Goal: Information Seeking & Learning: Learn about a topic

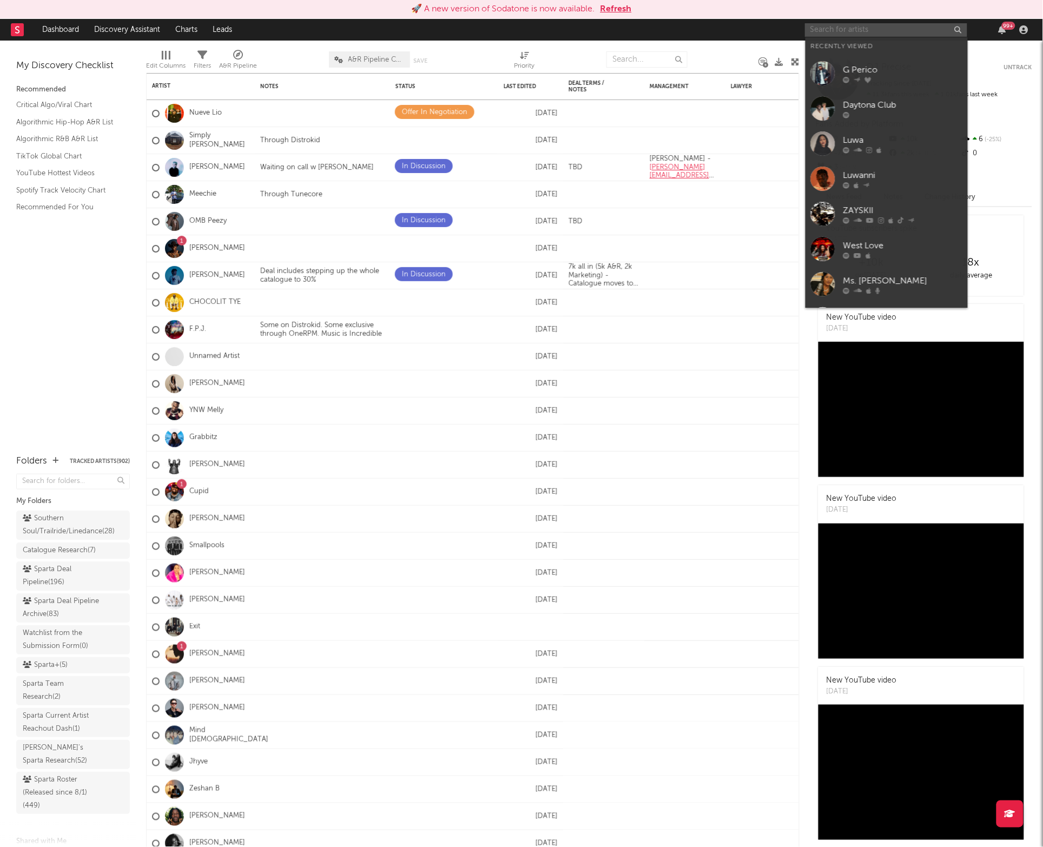
click at [853, 29] on input "text" at bounding box center [886, 30] width 162 height 14
type input "p"
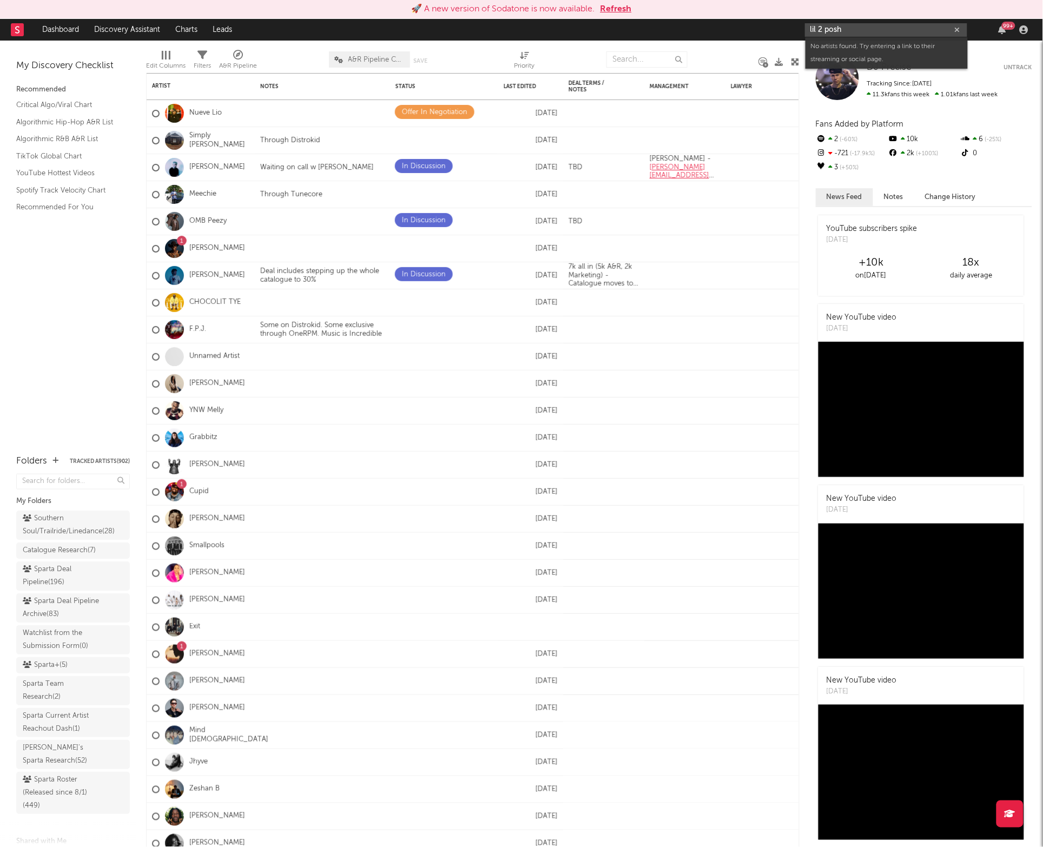
click at [828, 32] on input "lil 2 posh" at bounding box center [886, 30] width 162 height 14
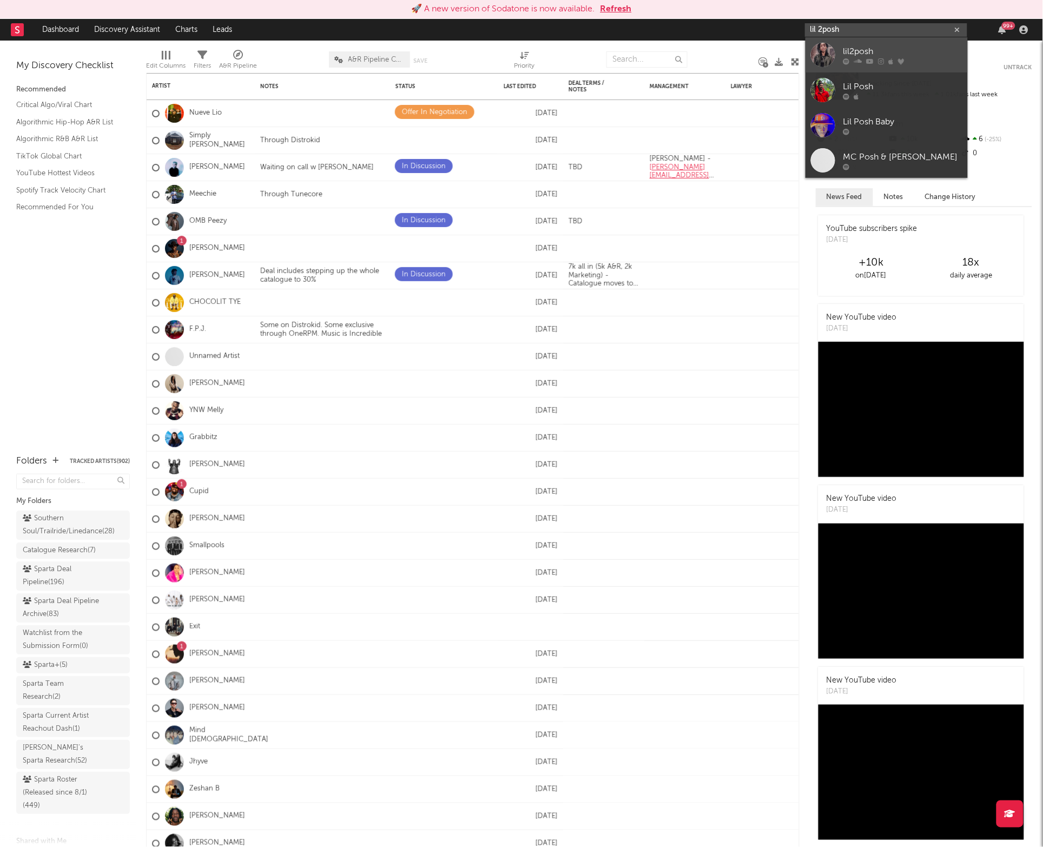
type input "lil 2posh"
click at [839, 52] on link "lil2posh" at bounding box center [887, 54] width 162 height 35
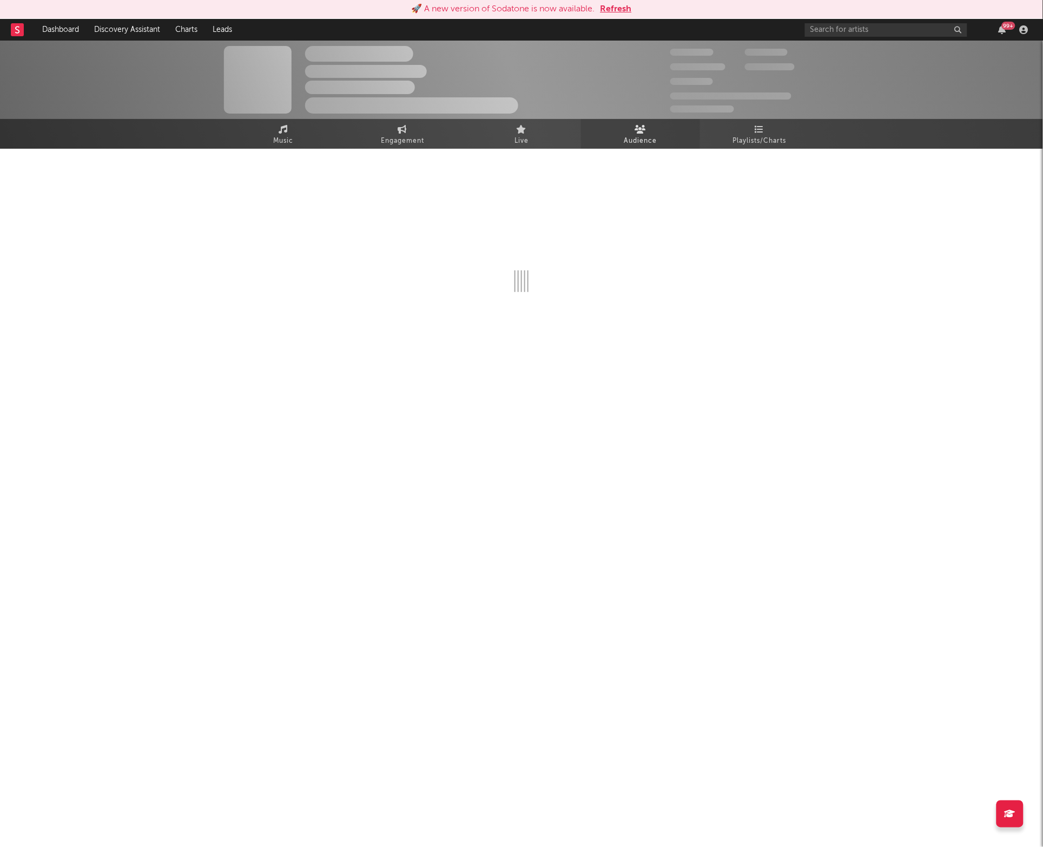
select select "6m"
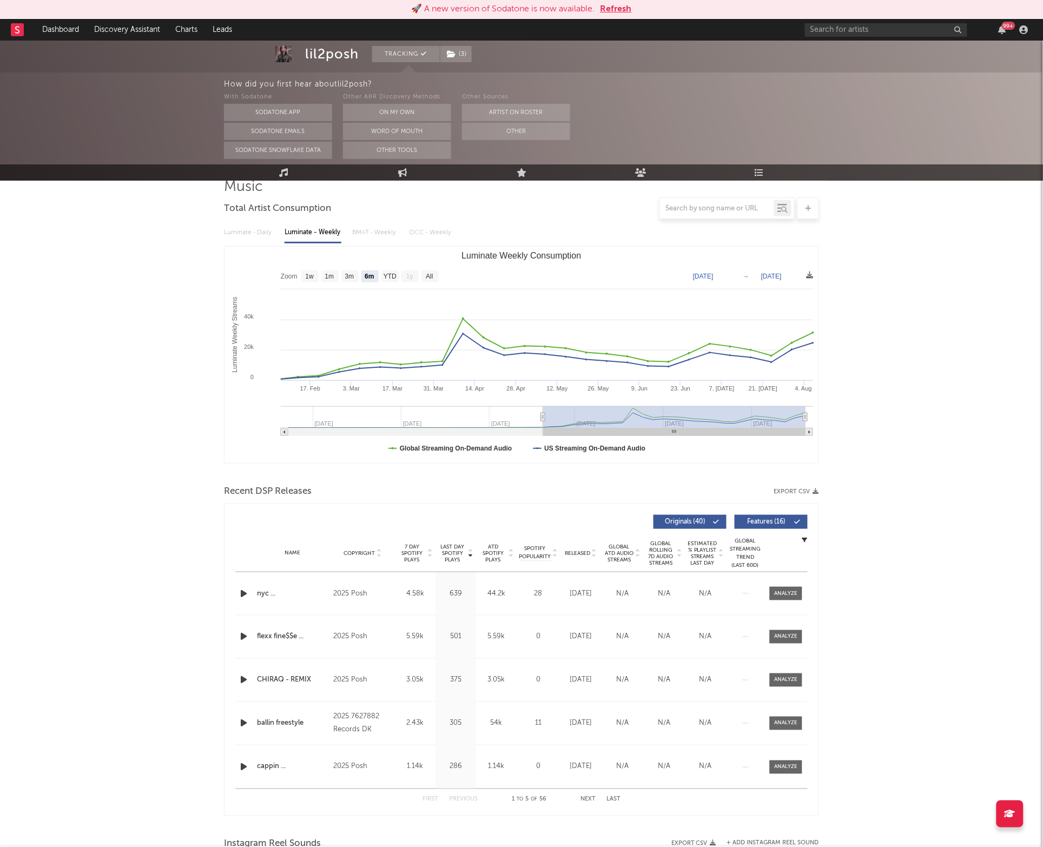
scroll to position [140, 0]
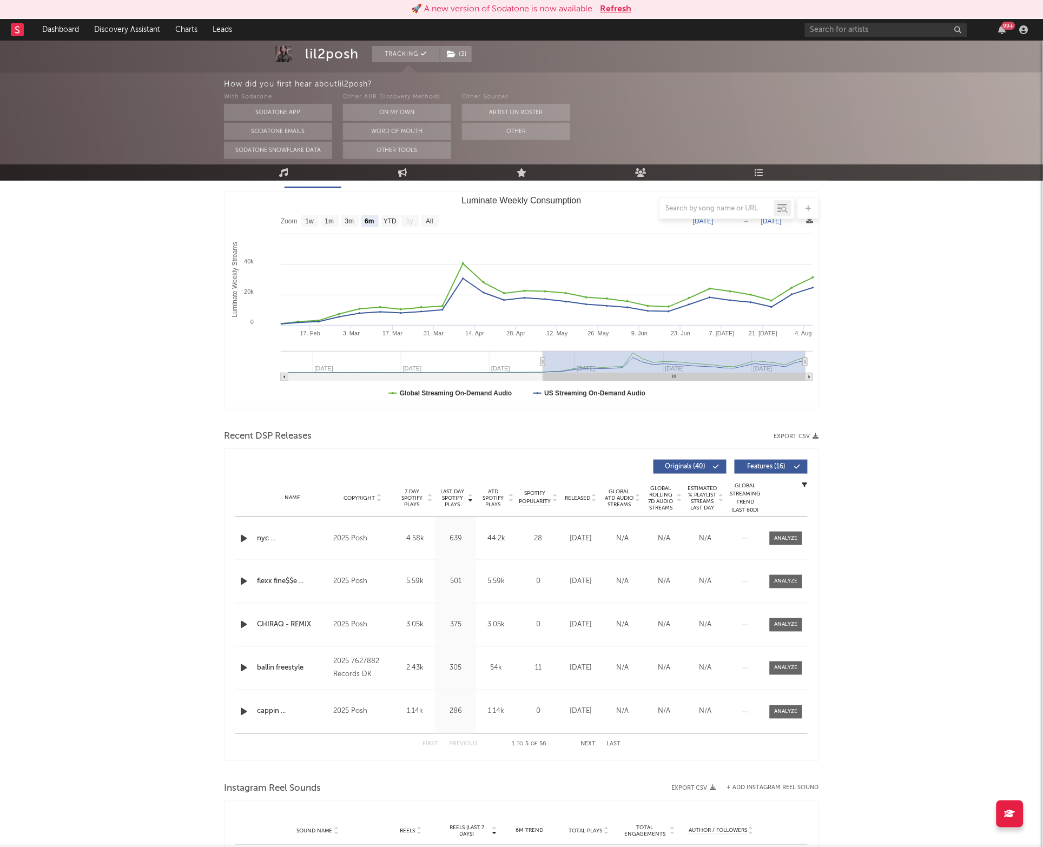
click at [464, 499] on span "Last Day Spotify Plays" at bounding box center [452, 498] width 29 height 19
click at [792, 584] on div at bounding box center [786, 582] width 23 height 8
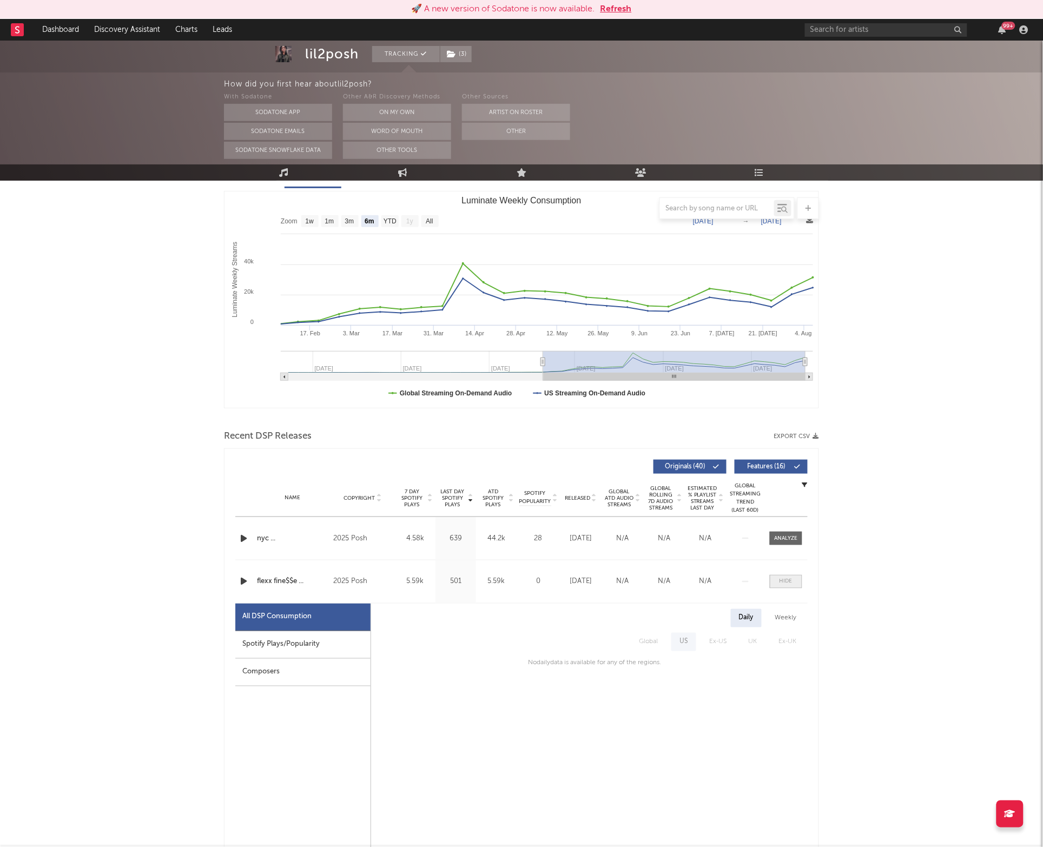
click at [773, 578] on span at bounding box center [786, 582] width 32 height 14
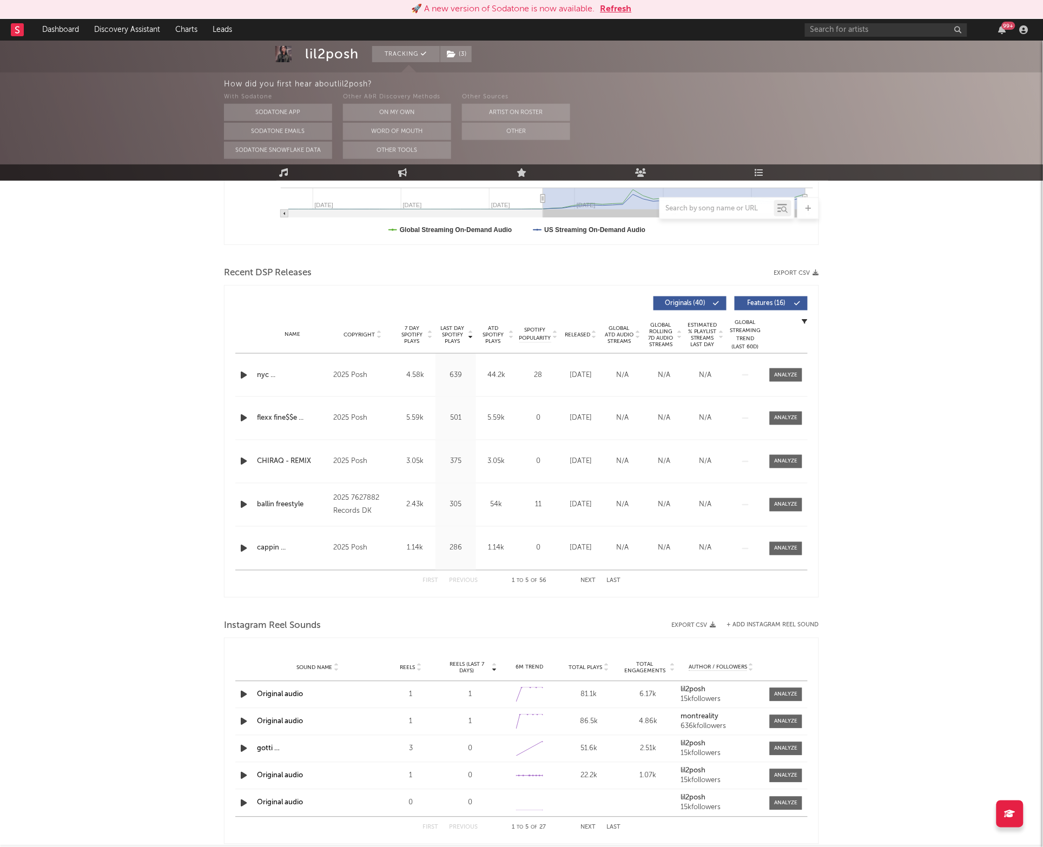
scroll to position [304, 0]
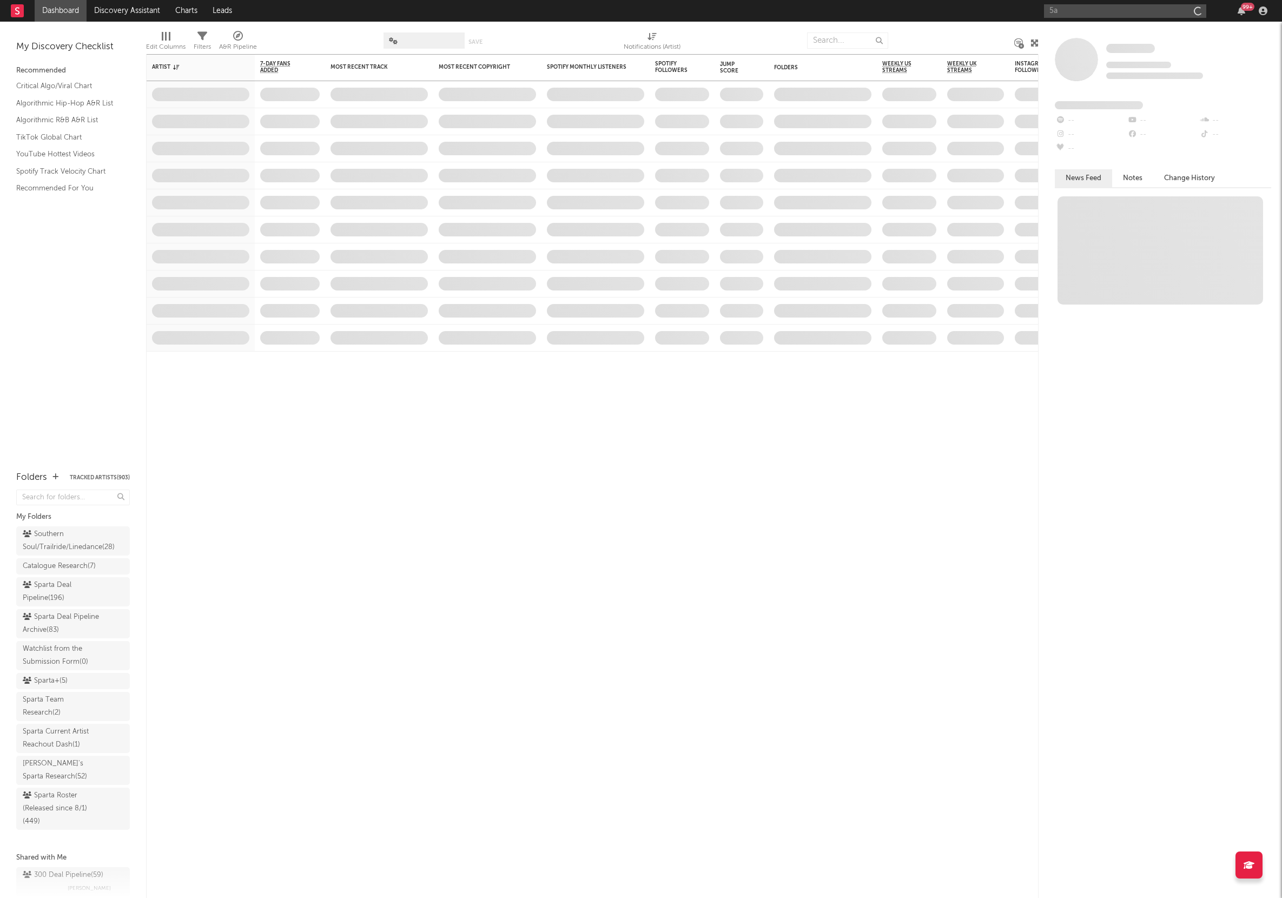
type input "5an"
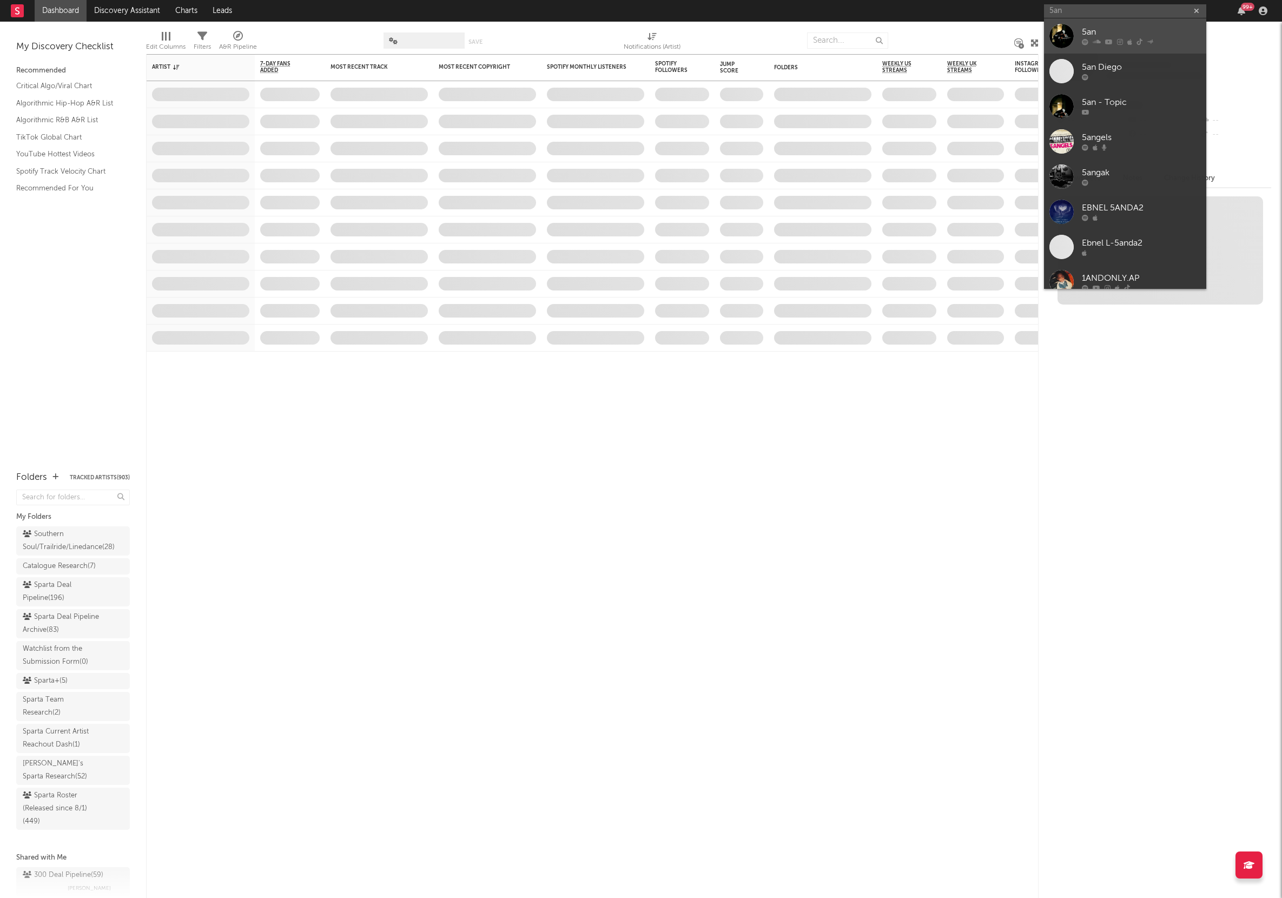
click at [1109, 30] on div "5an" at bounding box center [1141, 32] width 119 height 13
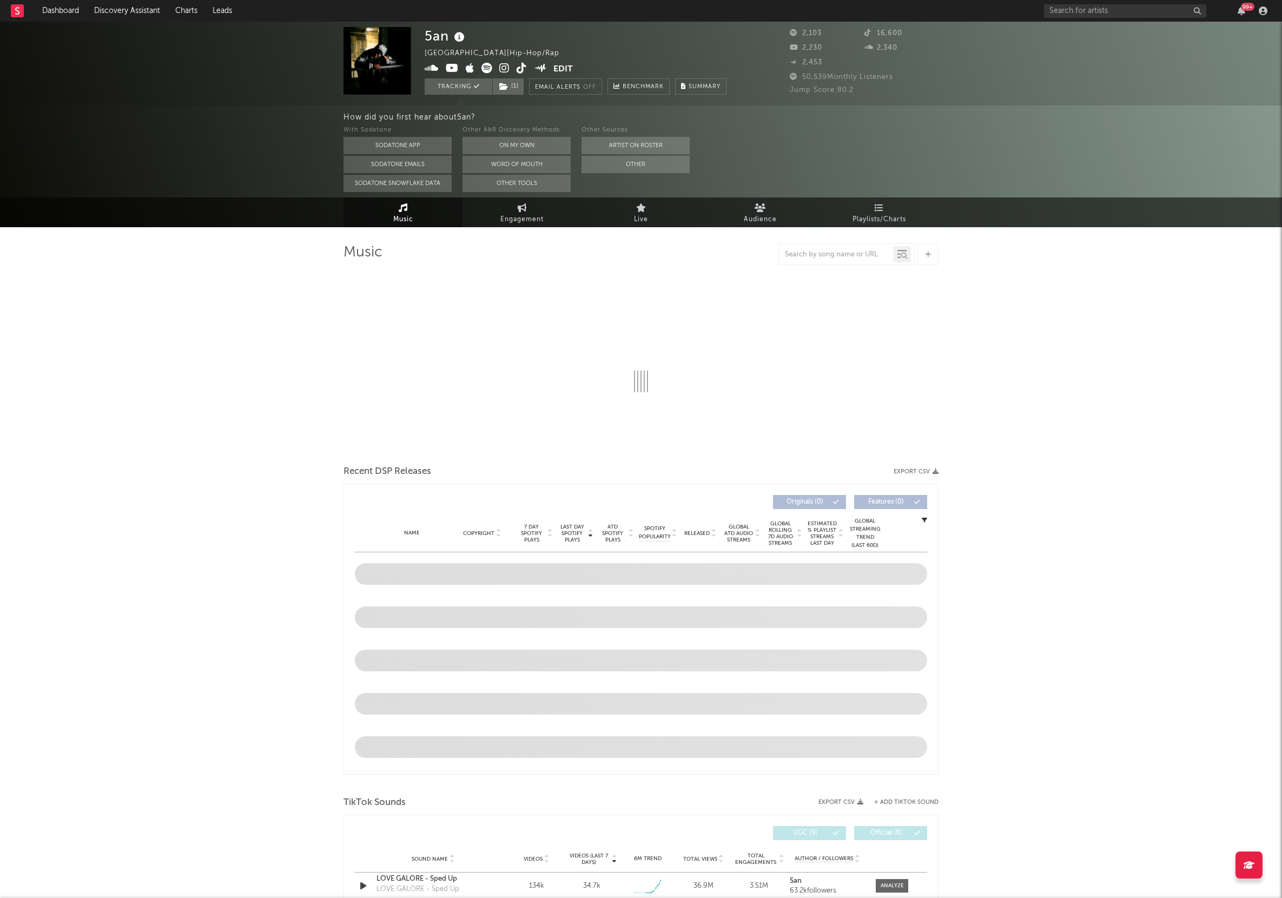
select select "6m"
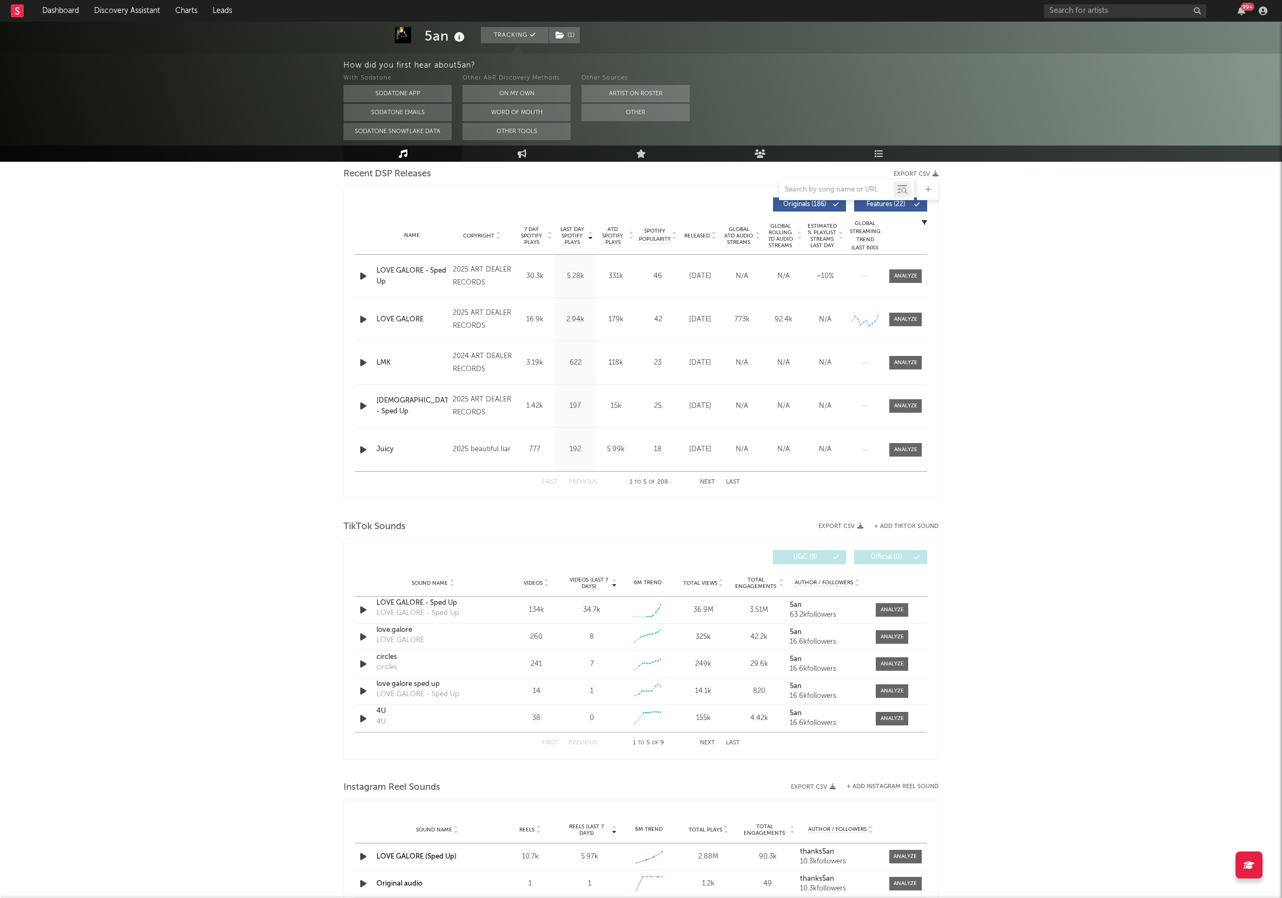
scroll to position [412, 0]
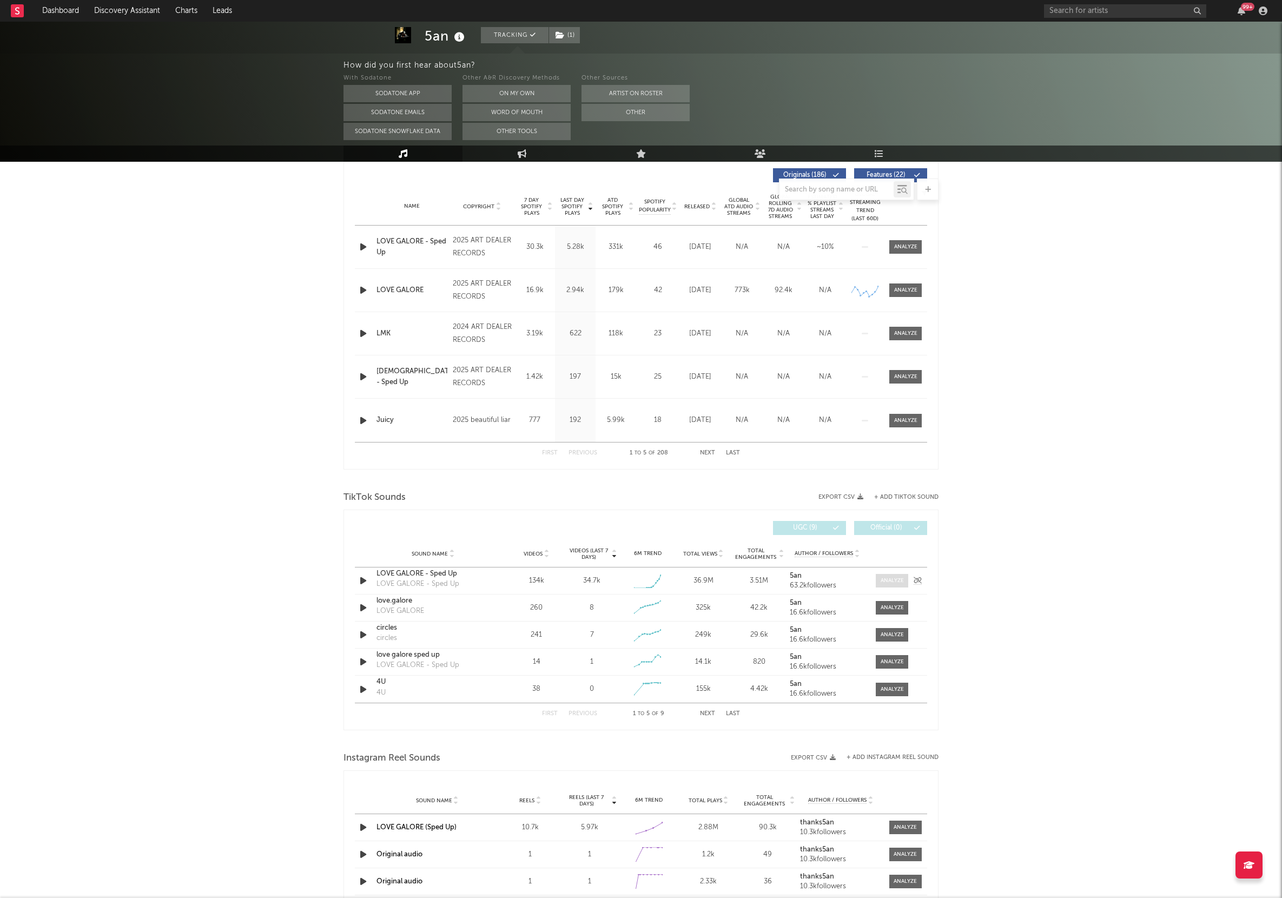
click at [894, 584] on div at bounding box center [892, 581] width 23 height 8
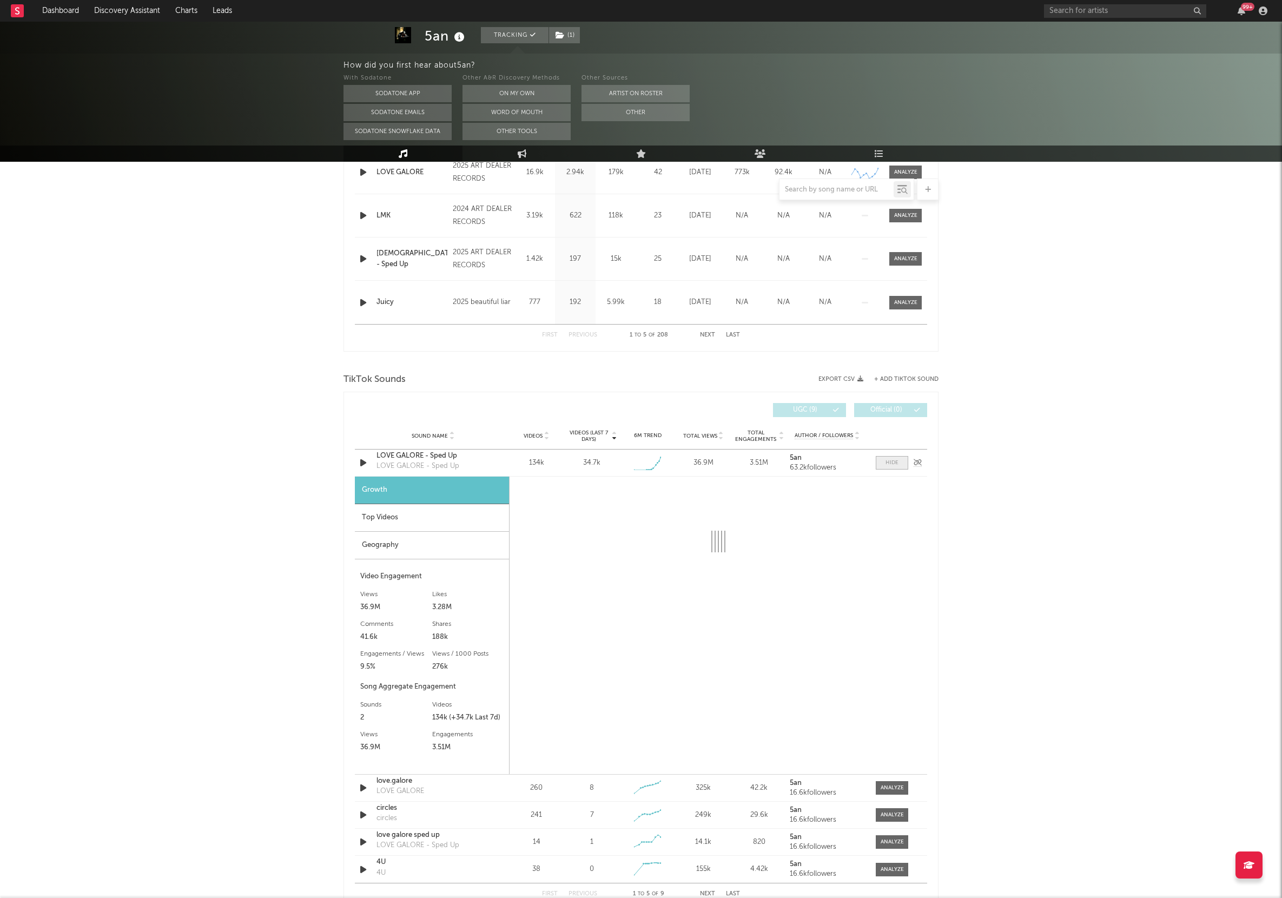
select select "1w"
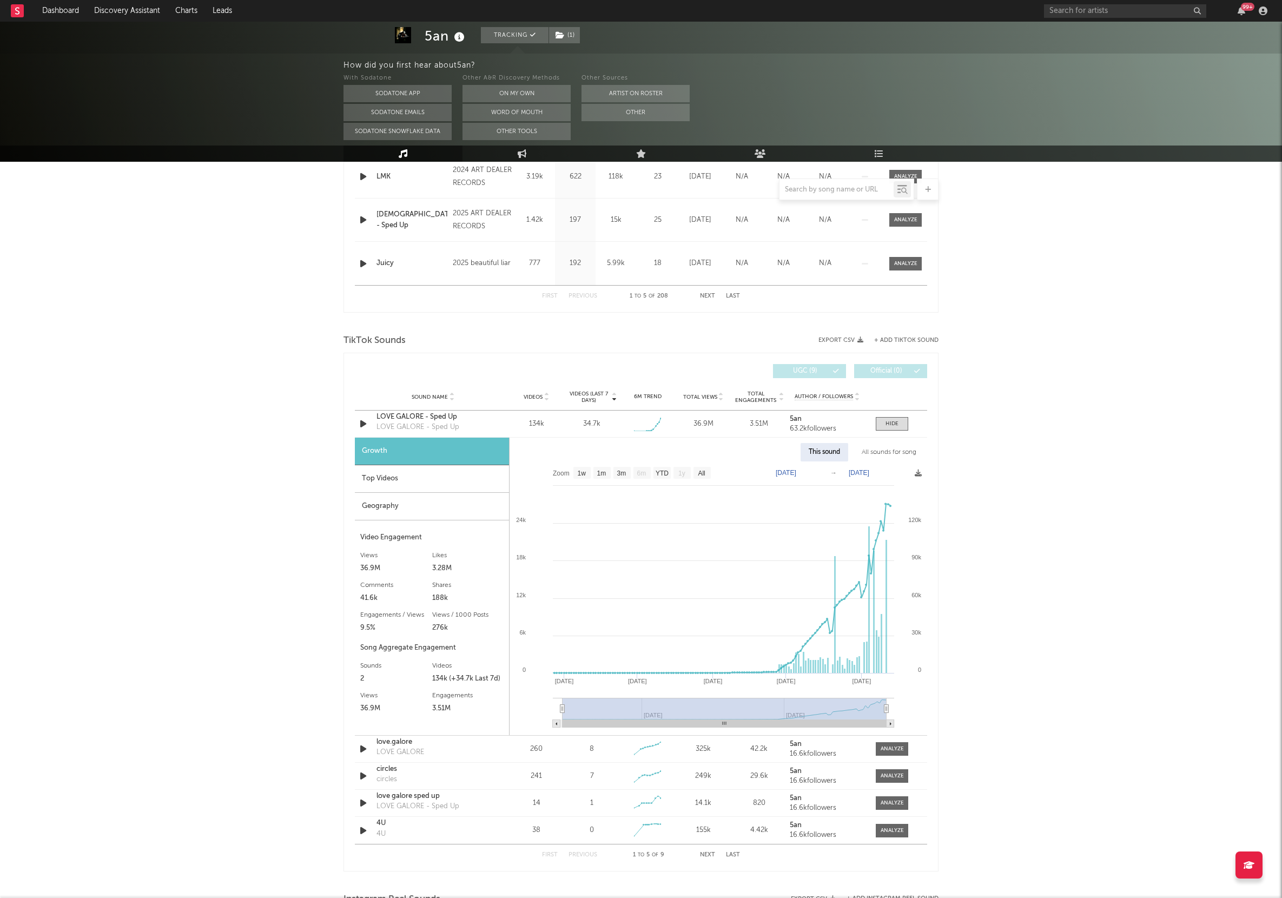
scroll to position [0, 0]
